Goal: Use online tool/utility: Utilize a website feature to perform a specific function

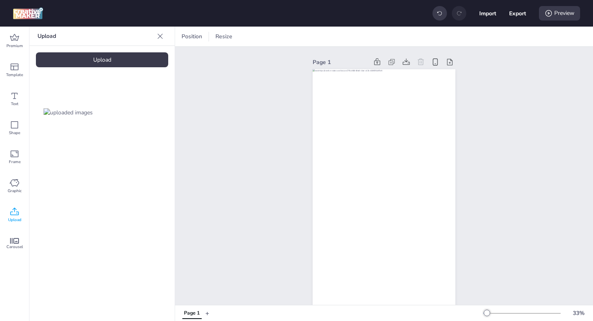
scroll to position [21, 0]
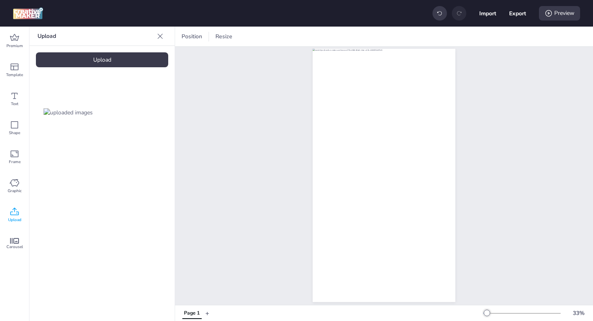
click at [162, 37] on icon at bounding box center [160, 36] width 8 height 8
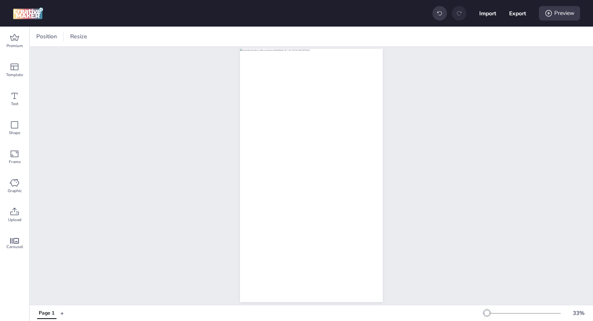
click at [88, 95] on div "Page 1" at bounding box center [311, 169] width 563 height 286
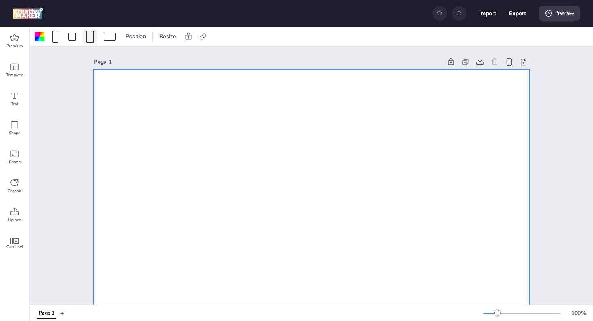
click at [91, 39] on div at bounding box center [90, 37] width 8 height 12
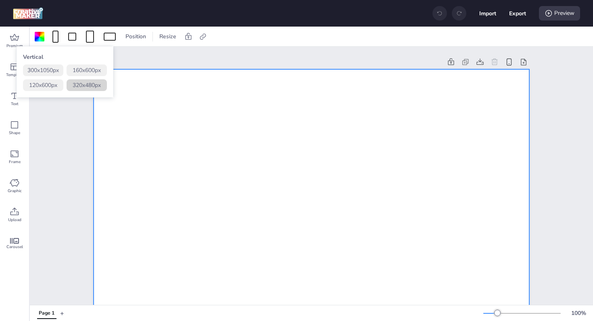
click at [84, 80] on button "320 x 480 px" at bounding box center [87, 85] width 40 height 12
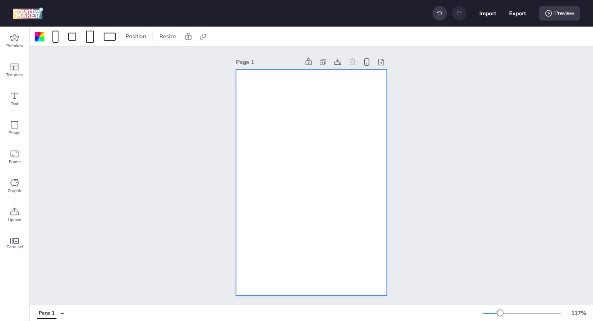
click at [302, 132] on div at bounding box center [311, 182] width 151 height 227
click at [15, 214] on icon at bounding box center [15, 212] width 10 height 10
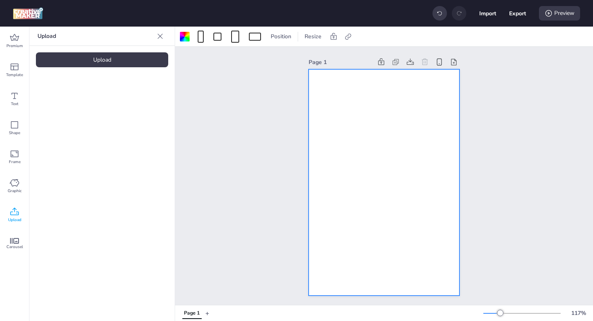
click at [93, 62] on div "Upload" at bounding box center [102, 59] width 132 height 15
click at [70, 117] on img at bounding box center [68, 112] width 49 height 8
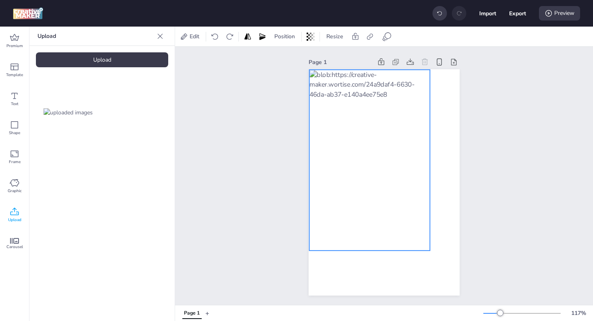
drag, startPoint x: 392, startPoint y: 196, endPoint x: 378, endPoint y: 174, distance: 26.0
click at [378, 174] on div at bounding box center [369, 160] width 121 height 181
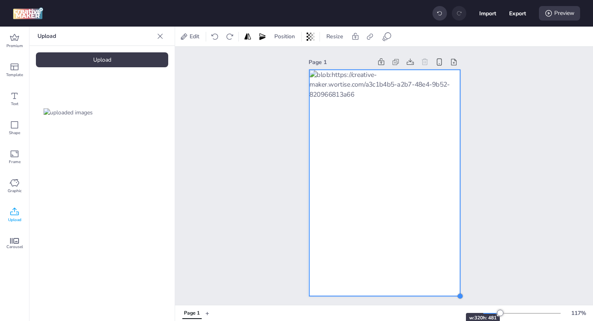
drag, startPoint x: 429, startPoint y: 253, endPoint x: 442, endPoint y: 299, distance: 47.3
click at [442, 299] on div "Page 1" at bounding box center [384, 176] width 151 height 259
click at [484, 269] on div "Page 1" at bounding box center [384, 176] width 418 height 259
click at [436, 198] on div at bounding box center [384, 183] width 151 height 227
click at [308, 69] on div at bounding box center [308, 68] width 6 height 6
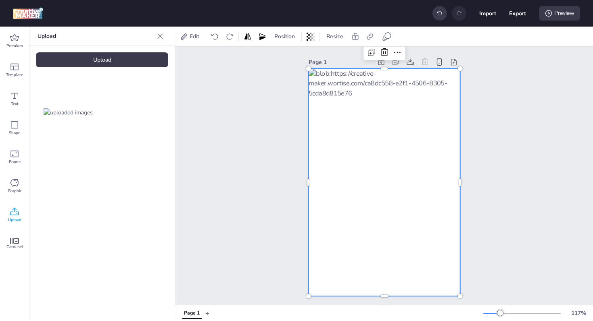
click at [514, 128] on div "Page 1" at bounding box center [384, 176] width 418 height 259
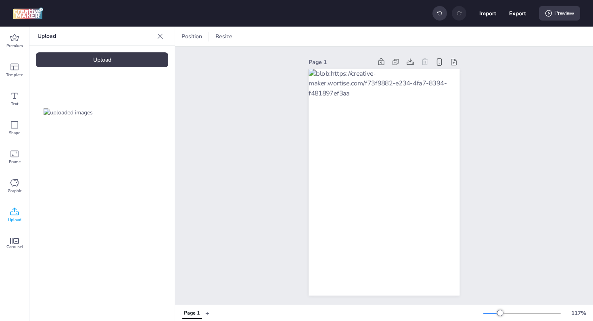
click at [96, 60] on div "Upload" at bounding box center [102, 59] width 132 height 15
click at [107, 65] on div "Upload" at bounding box center [102, 59] width 132 height 15
click at [125, 185] on img at bounding box center [135, 180] width 49 height 8
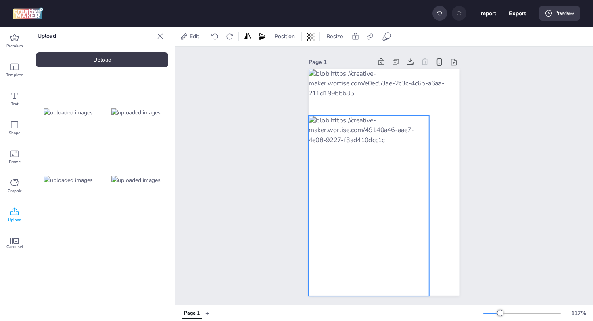
drag, startPoint x: 337, startPoint y: 223, endPoint x: 321, endPoint y: 248, distance: 29.3
click at [321, 248] on div at bounding box center [369, 205] width 121 height 181
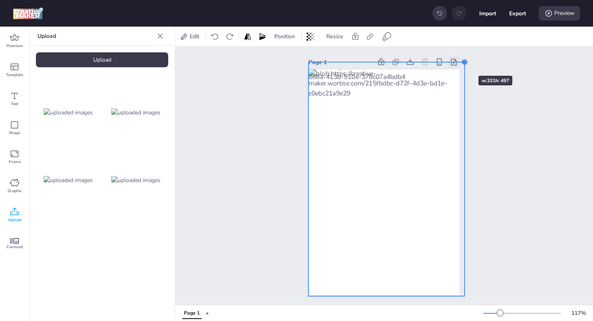
drag, startPoint x: 428, startPoint y: 115, endPoint x: 455, endPoint y: 57, distance: 63.3
click at [455, 57] on div "Page 1" at bounding box center [384, 176] width 151 height 259
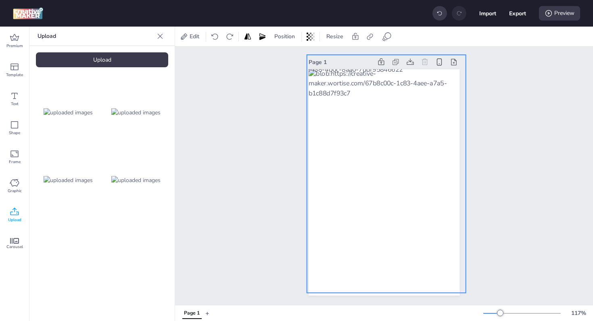
click at [419, 109] on div at bounding box center [386, 174] width 159 height 238
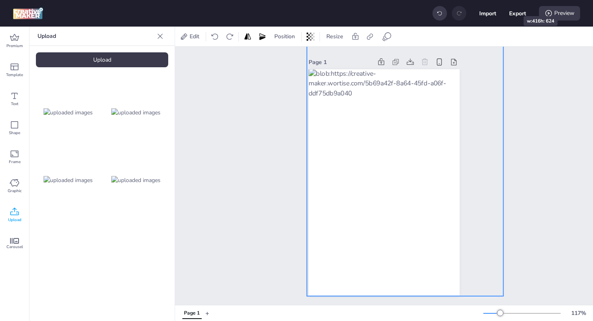
drag, startPoint x: 466, startPoint y: 58, endPoint x: 512, endPoint y: -9, distance: 81.1
click at [512, 0] on html "Import Export Preview Premium Template Text Shape Frame Graphic Upload Carousel…" at bounding box center [296, 160] width 593 height 321
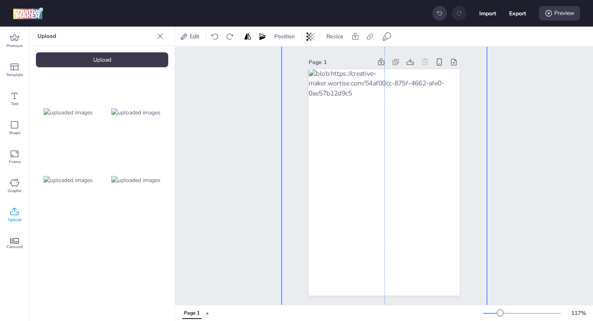
drag, startPoint x: 369, startPoint y: 212, endPoint x: 345, endPoint y: 239, distance: 35.4
click at [345, 239] on div at bounding box center [384, 169] width 205 height 308
click at [537, 196] on div "Page 1" at bounding box center [384, 176] width 418 height 259
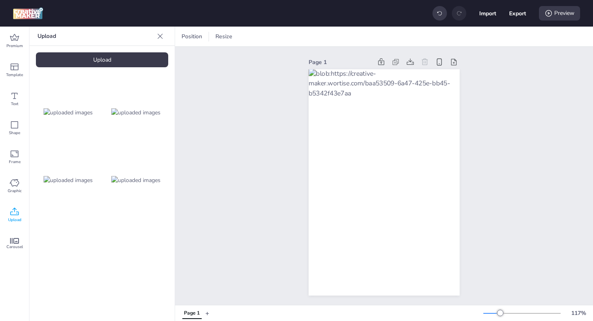
click at [154, 117] on img at bounding box center [135, 112] width 49 height 8
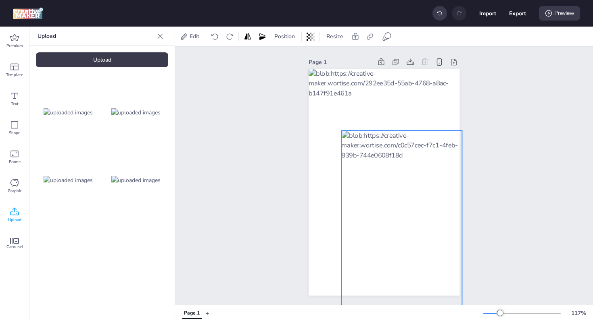
drag, startPoint x: 388, startPoint y: 235, endPoint x: 405, endPoint y: 274, distance: 42.8
click at [405, 274] on div at bounding box center [401, 221] width 121 height 181
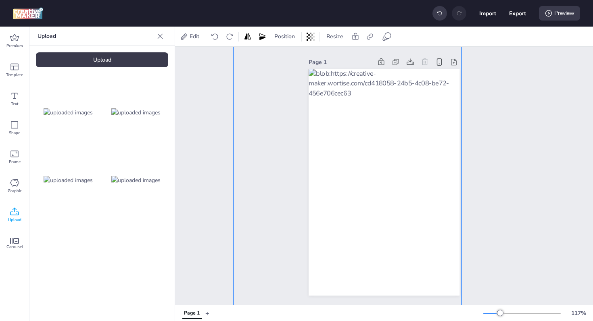
drag, startPoint x: 337, startPoint y: 128, endPoint x: 229, endPoint y: -33, distance: 193.5
click at [229, 0] on html "Import Export Preview Premium Template Text Shape Frame Graphic Upload Carousel…" at bounding box center [296, 160] width 593 height 321
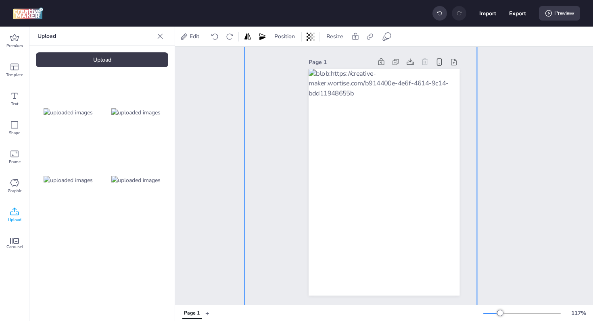
drag, startPoint x: 420, startPoint y: 171, endPoint x: 436, endPoint y: 195, distance: 28.3
click at [436, 195] on div at bounding box center [360, 161] width 233 height 349
click at [512, 173] on div "Page 1" at bounding box center [384, 176] width 418 height 259
click at [437, 239] on div at bounding box center [360, 161] width 233 height 349
click at [388, 37] on icon at bounding box center [387, 37] width 10 height 10
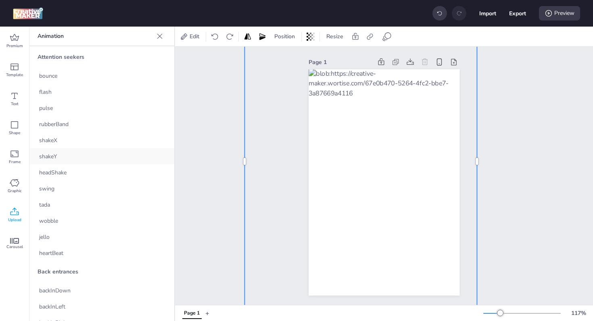
click at [62, 154] on div "shakeY" at bounding box center [101, 156] width 145 height 16
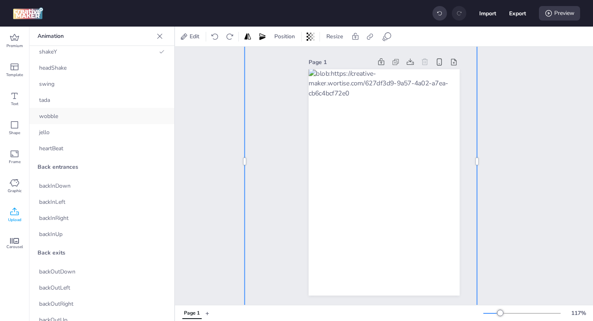
scroll to position [125, 0]
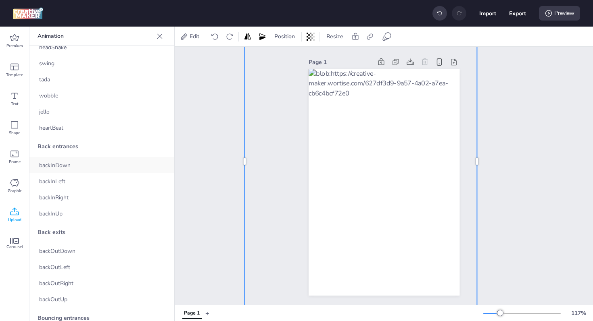
click at [68, 166] on span "backInDown" at bounding box center [54, 165] width 31 height 8
click at [69, 183] on div "backInLeft" at bounding box center [101, 181] width 145 height 16
click at [67, 200] on span "backInRight" at bounding box center [53, 198] width 29 height 8
click at [65, 213] on div "backInUp" at bounding box center [101, 214] width 145 height 16
click at [564, 225] on div "Page 1" at bounding box center [384, 176] width 418 height 259
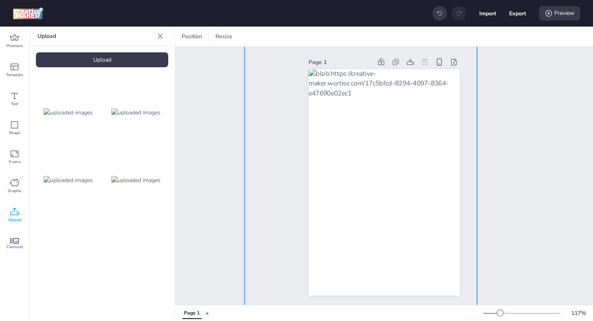
click at [414, 228] on div at bounding box center [360, 161] width 233 height 349
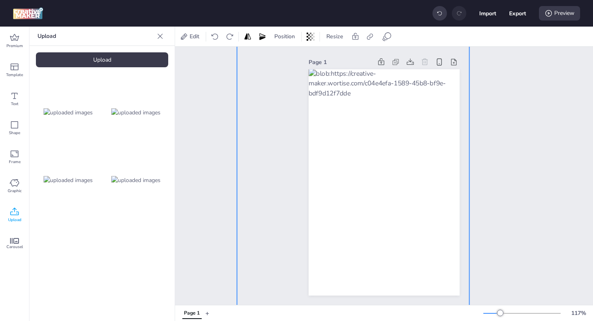
drag, startPoint x: 414, startPoint y: 228, endPoint x: 407, endPoint y: 251, distance: 24.6
click at [407, 251] on div at bounding box center [353, 185] width 233 height 349
drag, startPoint x: 427, startPoint y: 273, endPoint x: 427, endPoint y: 249, distance: 23.8
click at [427, 249] on div at bounding box center [353, 185] width 242 height 359
drag, startPoint x: 427, startPoint y: 249, endPoint x: 425, endPoint y: 225, distance: 24.3
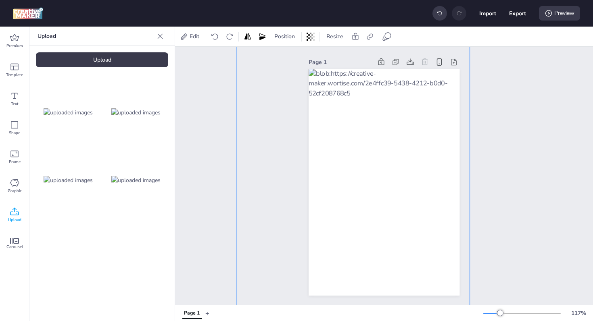
click at [425, 225] on div at bounding box center [353, 185] width 242 height 359
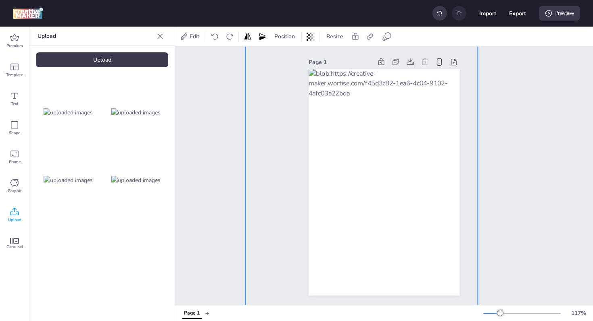
drag, startPoint x: 443, startPoint y: 247, endPoint x: 452, endPoint y: 225, distance: 23.7
click at [452, 225] on div at bounding box center [361, 163] width 233 height 349
click at [522, 226] on div "Page 1" at bounding box center [384, 176] width 418 height 259
click at [423, 230] on div at bounding box center [361, 163] width 233 height 349
click at [386, 36] on icon at bounding box center [387, 37] width 10 height 10
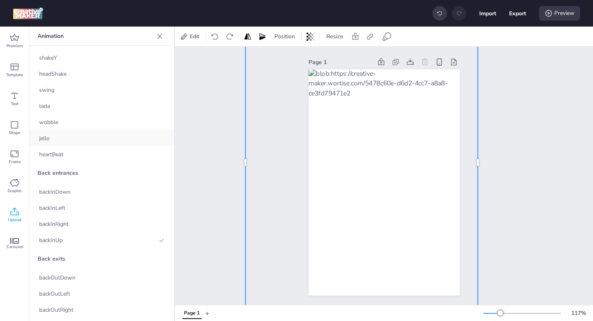
scroll to position [107, 0]
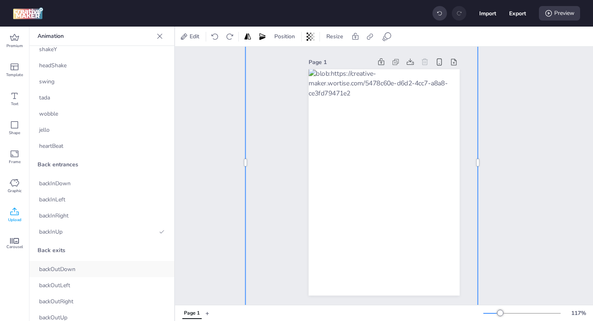
click at [87, 266] on div "backOutDown" at bounding box center [101, 269] width 145 height 16
click at [84, 278] on div "backOutLeft" at bounding box center [101, 285] width 145 height 16
click at [84, 212] on div "backInRight" at bounding box center [101, 216] width 145 height 16
click at [521, 211] on div "Page 1" at bounding box center [384, 176] width 418 height 259
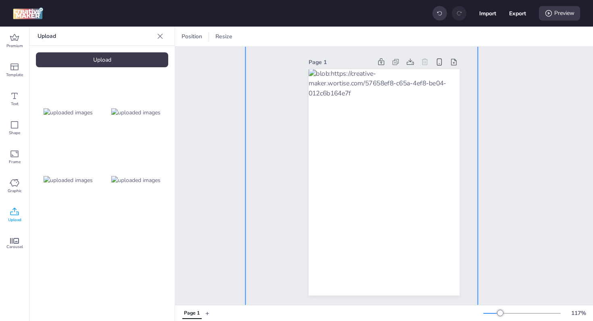
click at [318, 122] on div at bounding box center [361, 163] width 233 height 349
click at [283, 37] on span "Position" at bounding box center [285, 36] width 24 height 8
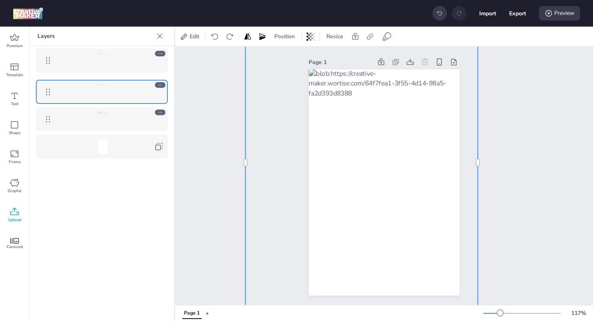
drag, startPoint x: 49, startPoint y: 93, endPoint x: 49, endPoint y: 62, distance: 31.5
click at [49, 62] on body "Import Export Preview Premium Template Text Shape Frame Graphic Upload Carousel…" at bounding box center [296, 160] width 593 height 321
click at [88, 65] on div at bounding box center [102, 64] width 93 height 15
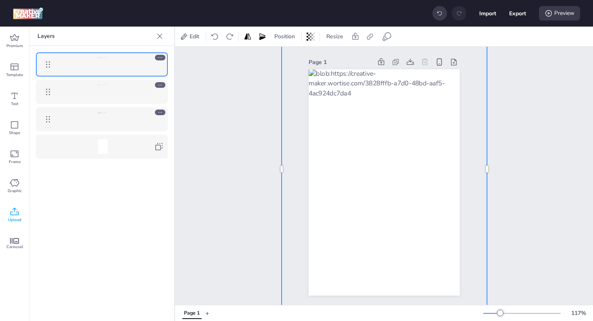
click at [323, 232] on div at bounding box center [384, 169] width 205 height 308
click at [387, 38] on icon at bounding box center [387, 37] width 10 height 10
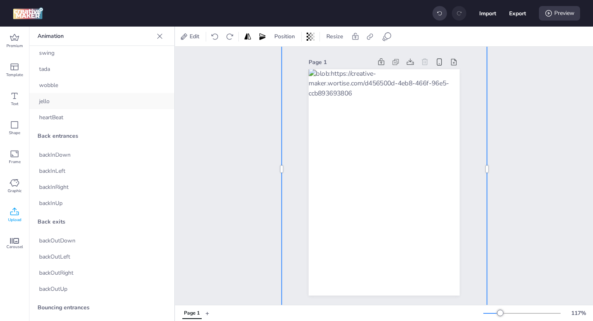
scroll to position [136, 0]
click at [66, 170] on div "backInLeft" at bounding box center [101, 171] width 145 height 16
click at [570, 217] on div "Page 1" at bounding box center [384, 176] width 418 height 259
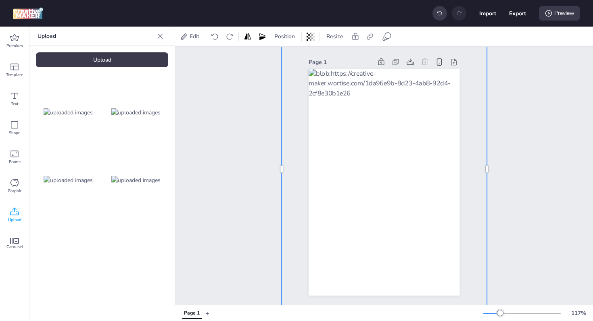
click at [413, 192] on div at bounding box center [384, 169] width 205 height 308
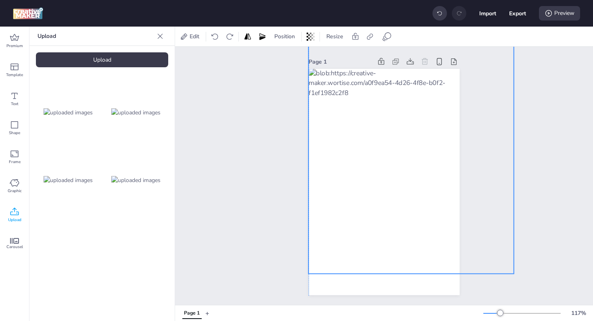
scroll to position [0, 0]
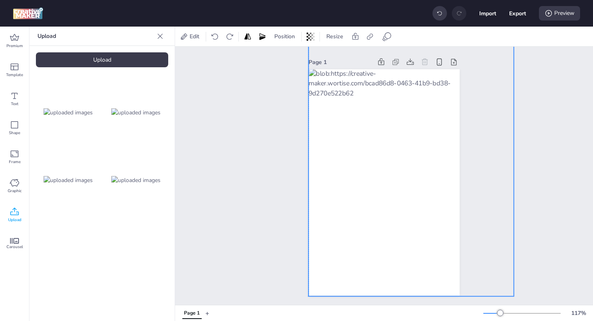
drag, startPoint x: 467, startPoint y: 251, endPoint x: 493, endPoint y: 261, distance: 27.8
click at [493, 261] on div "Page 1" at bounding box center [384, 176] width 418 height 259
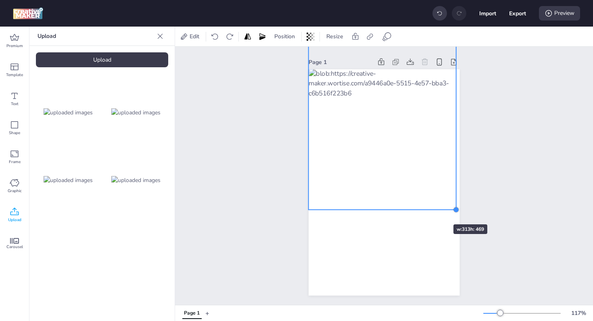
drag, startPoint x: 514, startPoint y: 297, endPoint x: 430, endPoint y: 201, distance: 127.4
click at [429, 204] on div at bounding box center [384, 182] width 151 height 227
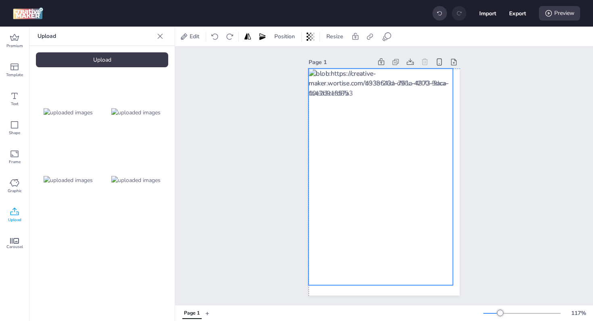
drag, startPoint x: 380, startPoint y: 156, endPoint x: 379, endPoint y: 198, distance: 42.8
click at [379, 198] on div at bounding box center [381, 177] width 145 height 217
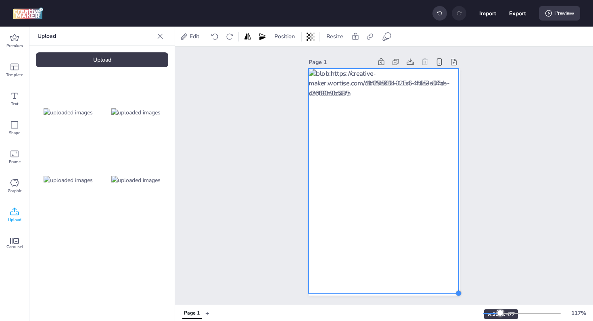
drag, startPoint x: 455, startPoint y: 287, endPoint x: 460, endPoint y: 295, distance: 9.6
click at [460, 295] on div at bounding box center [458, 293] width 6 height 6
click at [374, 221] on div at bounding box center [384, 182] width 150 height 225
click at [381, 35] on span at bounding box center [386, 37] width 13 height 10
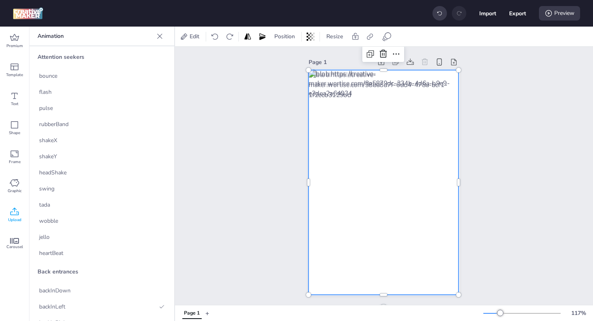
scroll to position [17, 0]
click at [100, 292] on div "backInLeft" at bounding box center [101, 290] width 145 height 16
click at [119, 286] on div "backInLeft" at bounding box center [101, 290] width 145 height 16
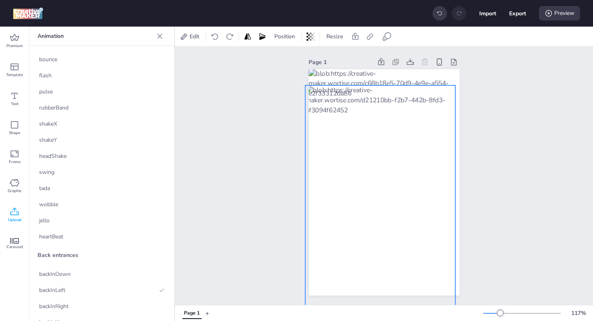
drag, startPoint x: 340, startPoint y: 216, endPoint x: 336, endPoint y: 231, distance: 15.7
click at [336, 231] on div at bounding box center [380, 198] width 150 height 225
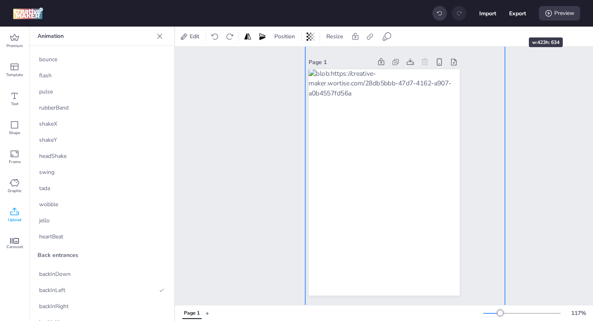
drag, startPoint x: 455, startPoint y: 85, endPoint x: 505, endPoint y: 23, distance: 79.2
click at [505, 23] on div "Import Export Preview Premium Template Text Shape Frame Graphic Upload Carousel…" at bounding box center [296, 160] width 593 height 321
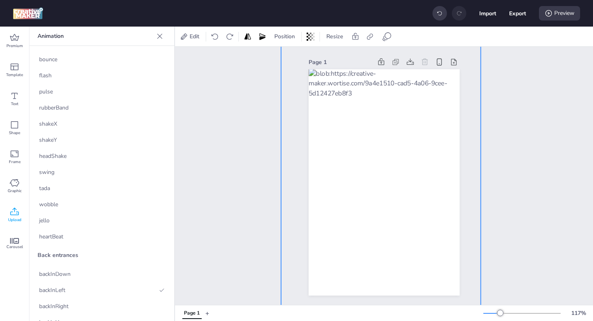
drag, startPoint x: 407, startPoint y: 109, endPoint x: 383, endPoint y: 120, distance: 26.4
click at [383, 120] on div at bounding box center [381, 170] width 200 height 299
click at [592, 144] on div "Page 1" at bounding box center [384, 176] width 418 height 259
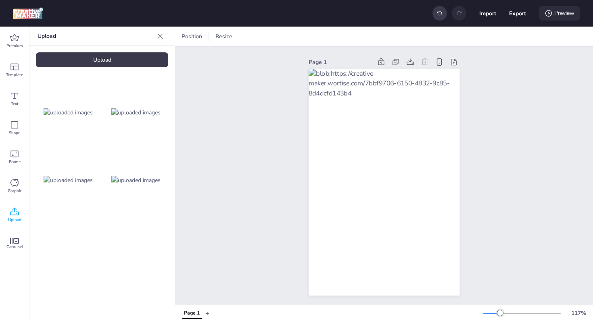
click at [553, 14] on div "Preview" at bounding box center [559, 13] width 41 height 15
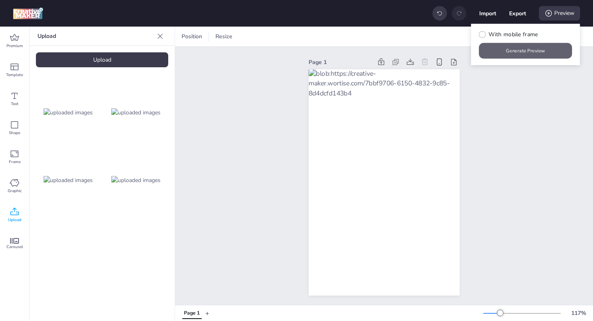
click at [528, 49] on button "Generate Preview" at bounding box center [525, 51] width 93 height 16
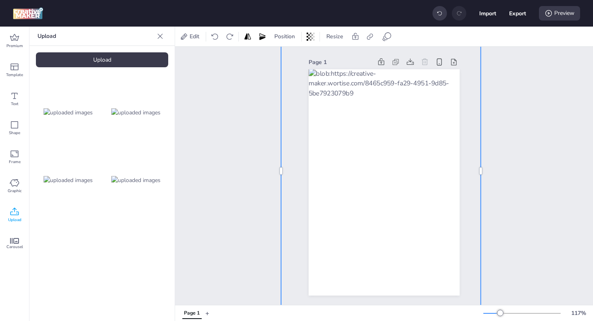
click at [328, 238] on div at bounding box center [381, 170] width 200 height 299
click at [368, 35] on icon at bounding box center [370, 37] width 8 height 8
click at [387, 37] on icon at bounding box center [387, 37] width 10 height 10
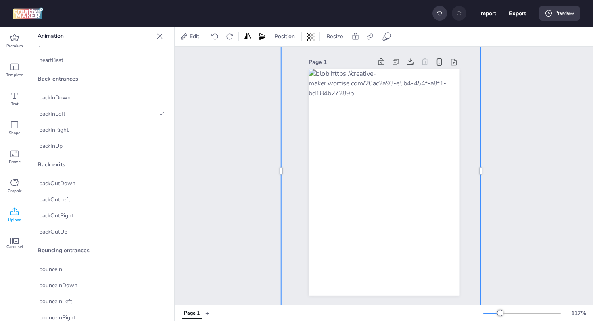
scroll to position [296, 0]
click at [60, 166] on span "bounceIn" at bounding box center [50, 167] width 23 height 8
click at [65, 184] on span "bounceInDown" at bounding box center [58, 183] width 38 height 8
click at [59, 226] on div "bounceInUp" at bounding box center [101, 231] width 145 height 16
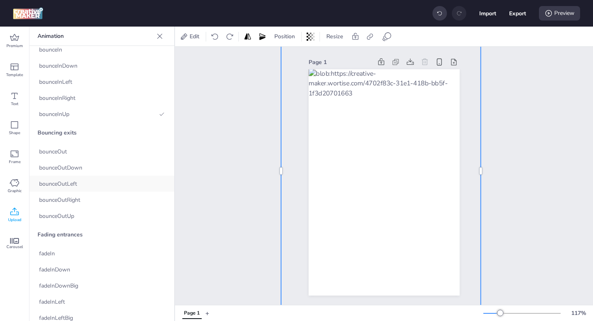
click at [78, 178] on div "bounceOutLeft" at bounding box center [101, 184] width 145 height 16
click at [78, 255] on div "fadeIn" at bounding box center [101, 254] width 145 height 16
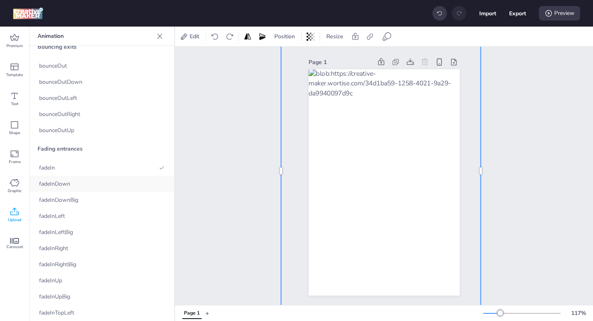
scroll to position [513, 0]
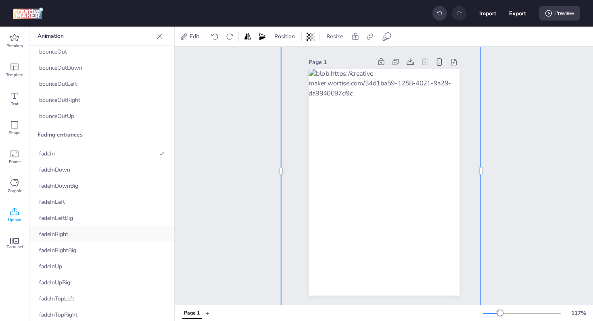
click at [81, 238] on div "fadeInRight" at bounding box center [101, 234] width 145 height 16
click at [77, 268] on div "fadeInUp" at bounding box center [101, 267] width 145 height 16
click at [77, 283] on div "fadeInUpBig" at bounding box center [101, 283] width 145 height 16
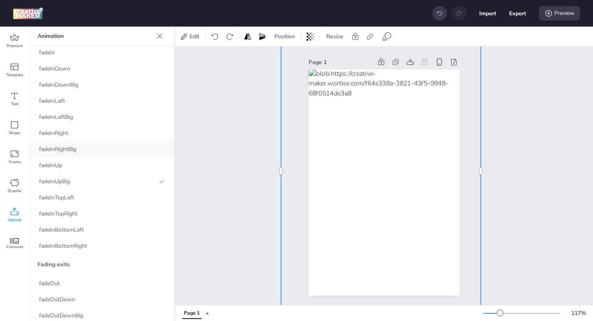
scroll to position [724, 0]
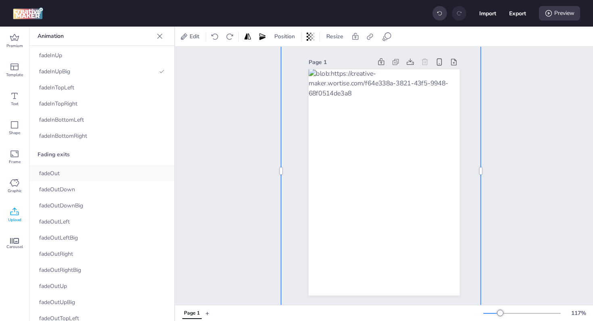
click at [102, 170] on div "fadeOut" at bounding box center [101, 173] width 145 height 16
click at [101, 201] on div "fadeOutDownBig" at bounding box center [101, 206] width 145 height 16
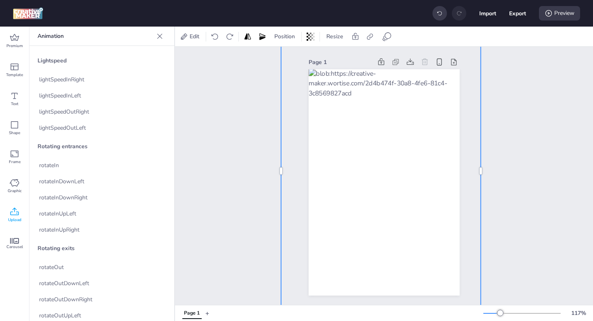
scroll to position [1153, 0]
click at [86, 218] on div "rotateInUpLeft" at bounding box center [101, 212] width 145 height 16
click at [83, 224] on div "rotateInUpRight" at bounding box center [101, 229] width 145 height 16
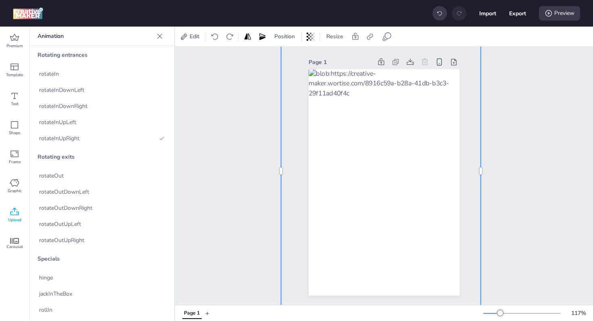
scroll to position [1244, 0]
click at [80, 180] on div "rotateOut" at bounding box center [101, 175] width 145 height 16
click at [77, 211] on span "rotateOutDownRight" at bounding box center [65, 207] width 53 height 8
click at [80, 188] on span "rotateOutDownLeft" at bounding box center [64, 191] width 50 height 8
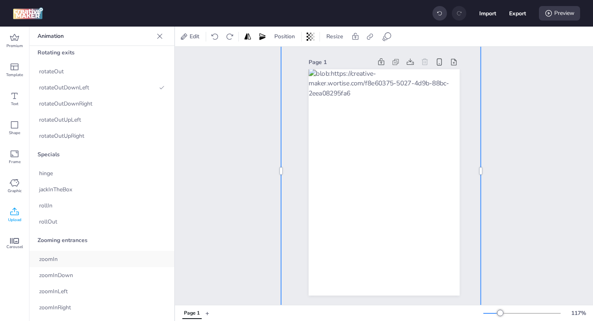
click at [60, 260] on div "zoomIn" at bounding box center [101, 259] width 145 height 16
click at [69, 278] on span "zoomInDown" at bounding box center [56, 275] width 34 height 8
click at [81, 287] on div "zoomInLeft" at bounding box center [101, 292] width 145 height 16
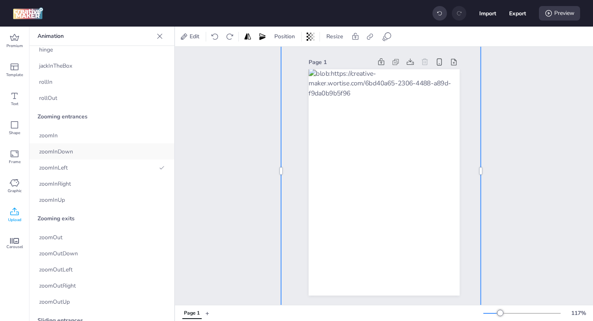
scroll to position [1472, 0]
click at [75, 274] on div "zoomOutLeft" at bounding box center [101, 269] width 145 height 16
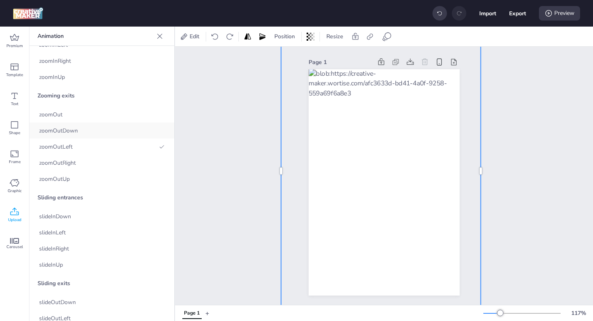
scroll to position [1632, 0]
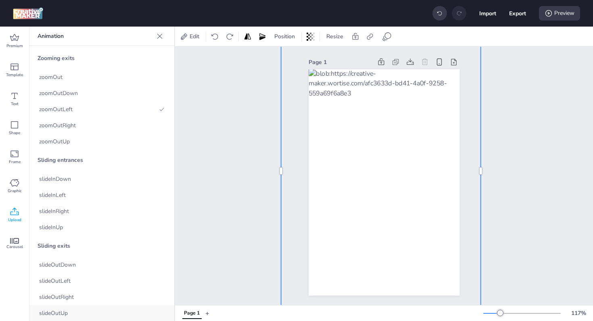
click at [57, 311] on span "slideOutUp" at bounding box center [53, 313] width 29 height 8
click at [71, 298] on span "slideOutRight" at bounding box center [56, 297] width 35 height 8
click at [75, 262] on span "slideOutDown" at bounding box center [57, 265] width 37 height 8
click at [73, 224] on div "slideInUp" at bounding box center [101, 227] width 145 height 16
click at [81, 206] on div "slideInRight" at bounding box center [101, 211] width 145 height 16
